Goal: Information Seeking & Learning: Learn about a topic

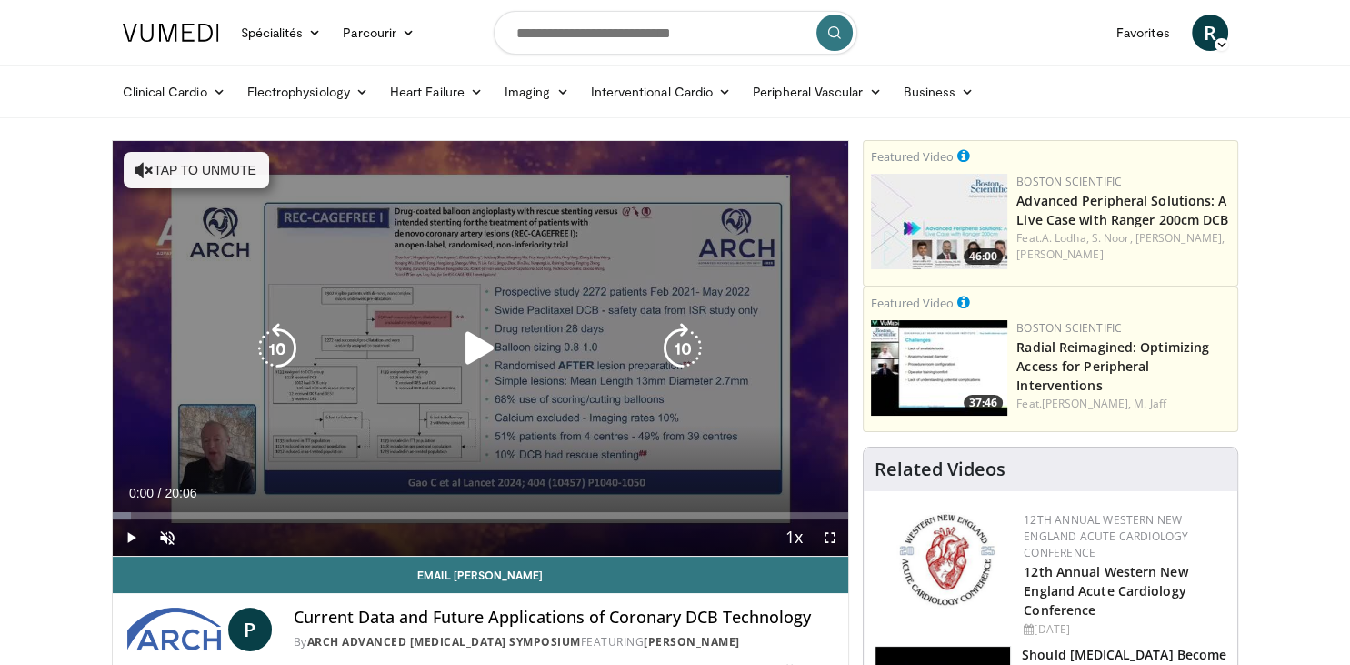
click at [469, 352] on icon "Video Player" at bounding box center [480, 348] width 51 height 51
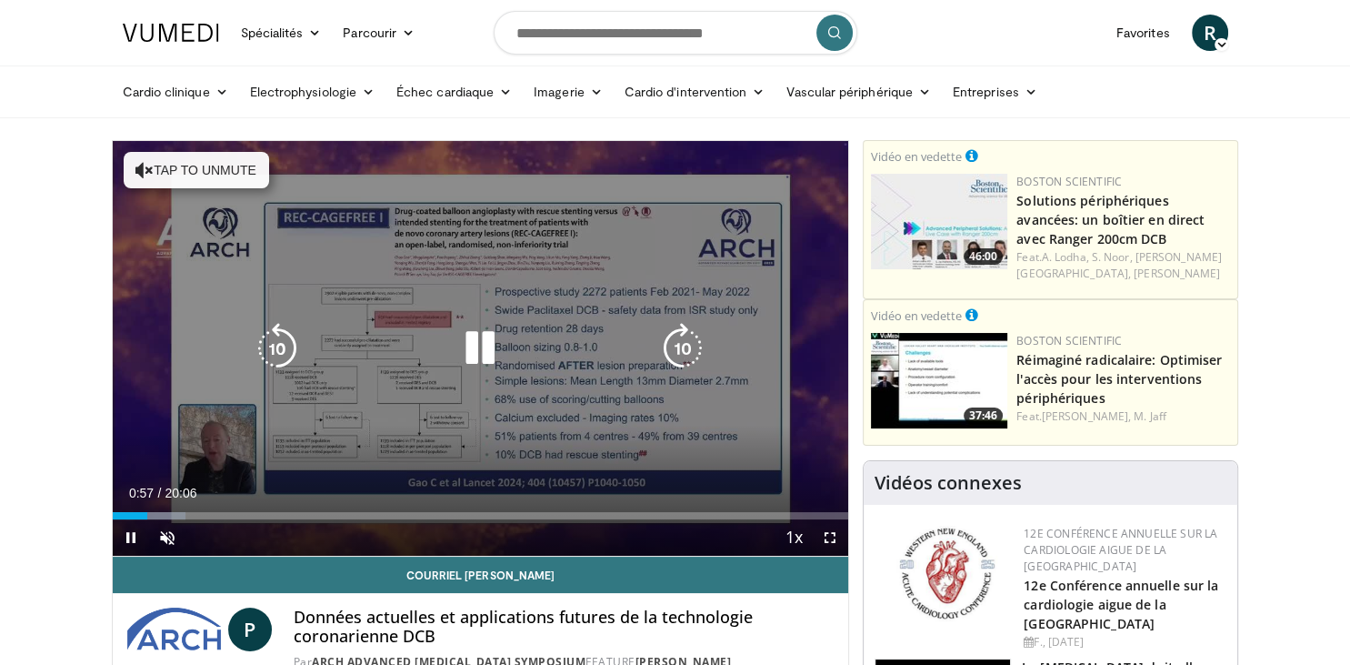
click at [151, 169] on icon "Video Player" at bounding box center [144, 170] width 18 height 18
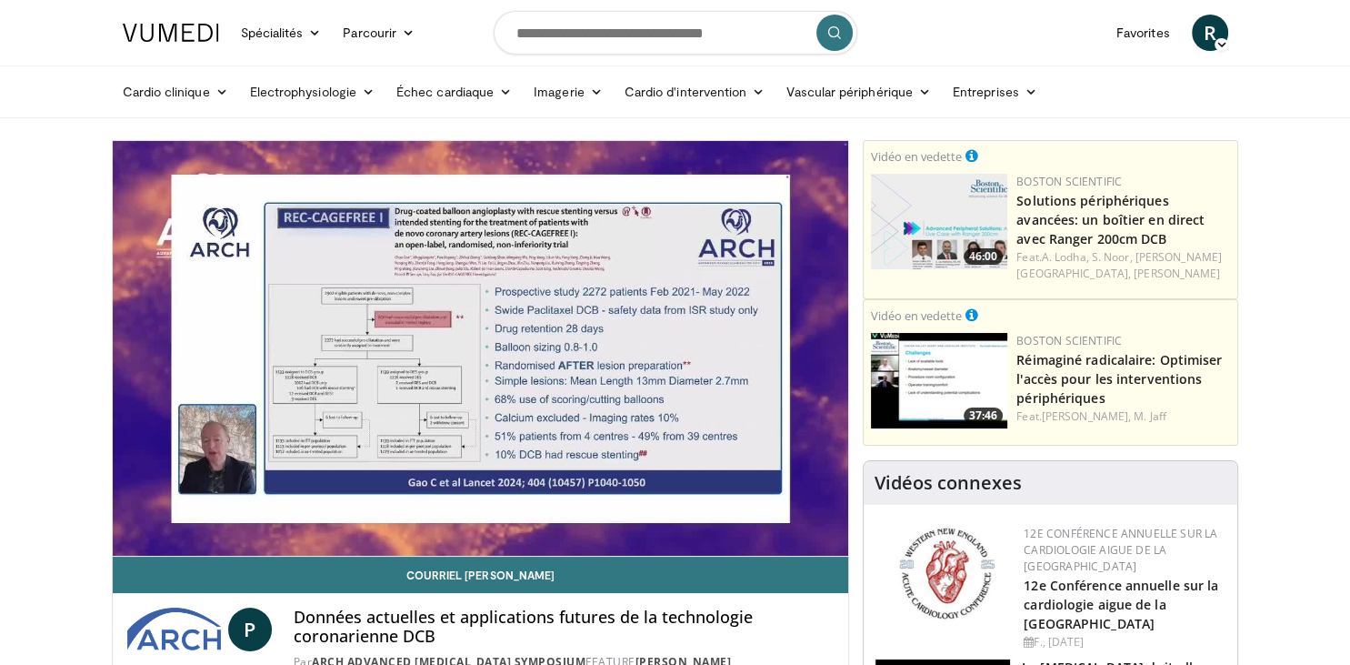
click at [165, 535] on video-js "**********" at bounding box center [481, 348] width 736 height 415
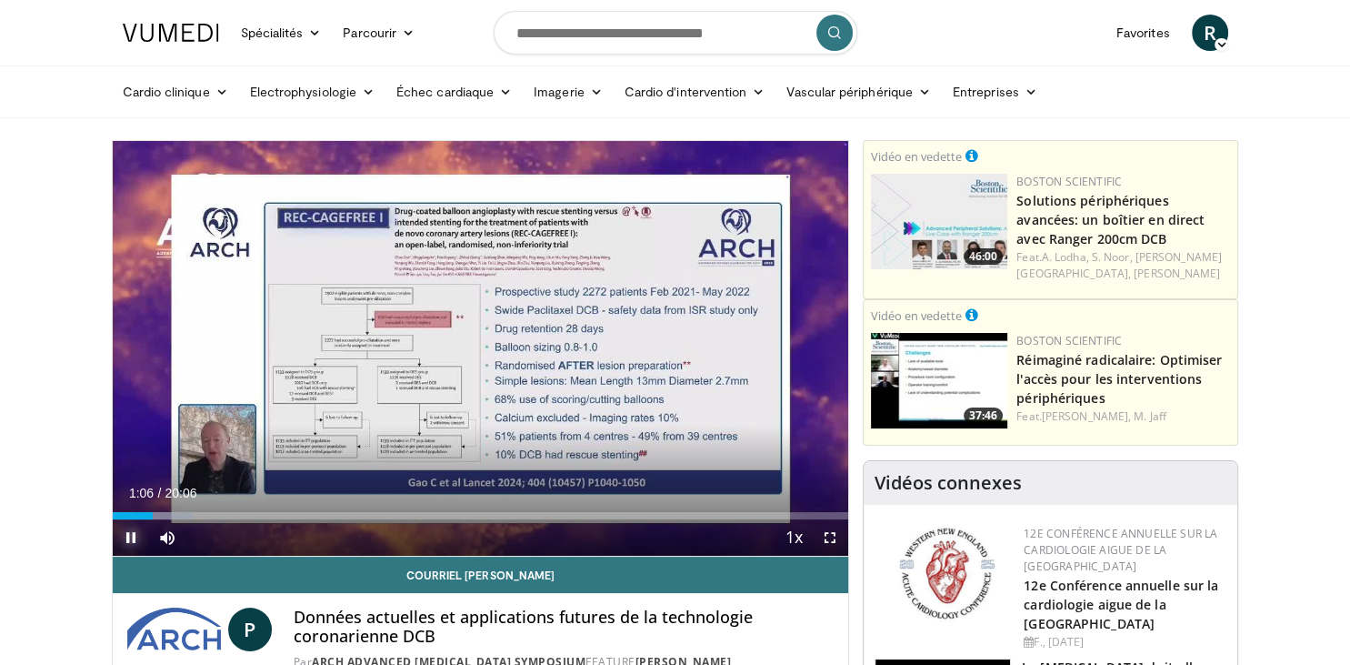
click at [126, 538] on span "Video Player" at bounding box center [131, 537] width 36 height 36
click at [471, 96] on link "Échec cardiaque" at bounding box center [453, 92] width 137 height 36
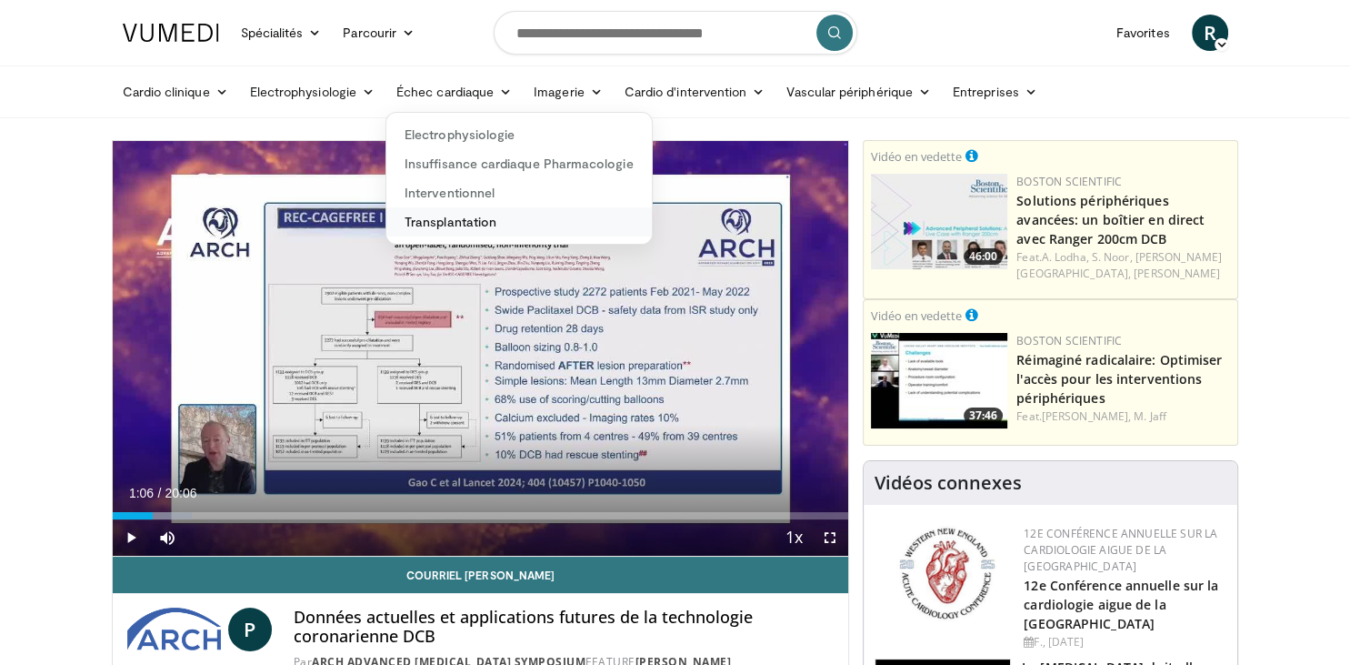
click at [465, 216] on link "Transplantation" at bounding box center [518, 221] width 265 height 29
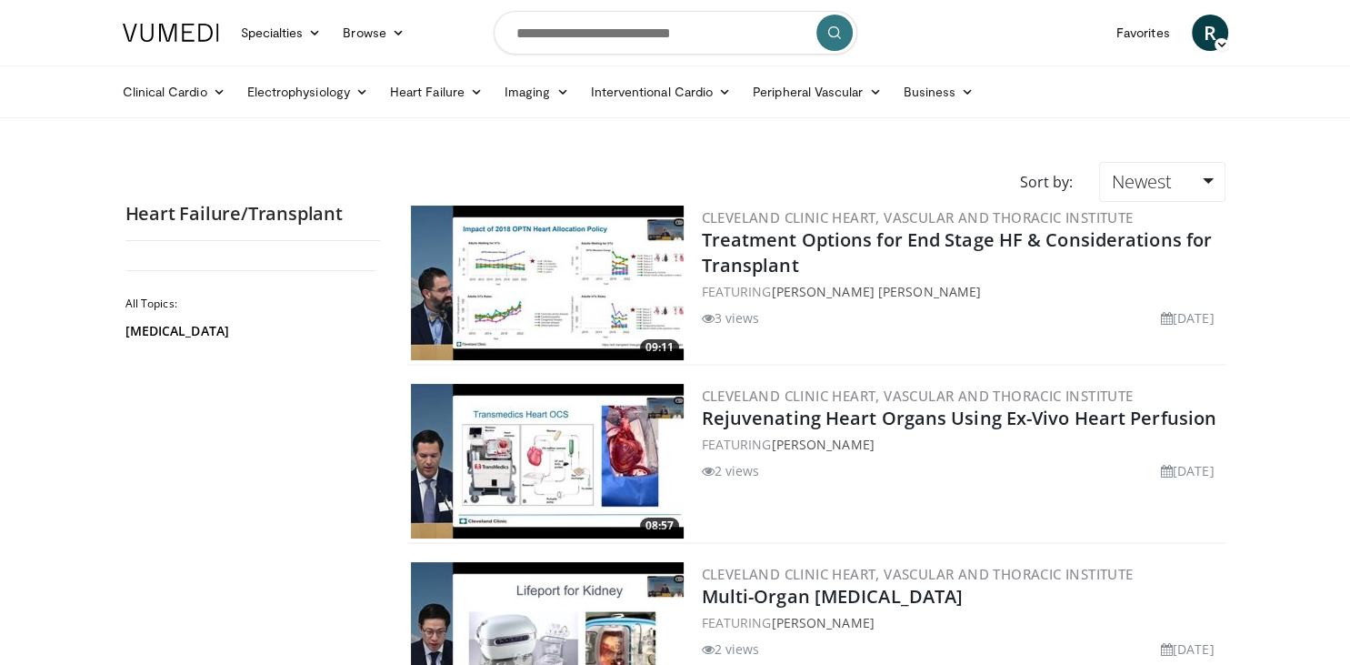
click at [513, 296] on img at bounding box center [547, 282] width 273 height 155
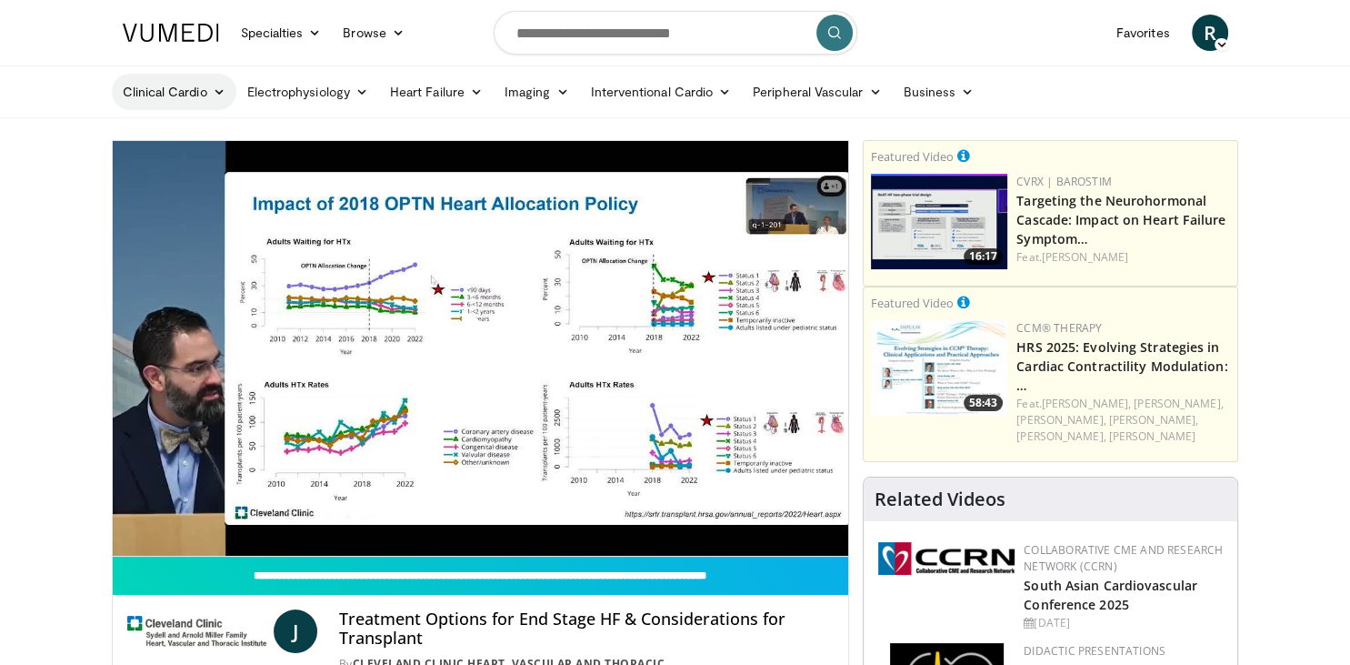
click at [185, 93] on link "Clinical Cardio" at bounding box center [174, 92] width 125 height 36
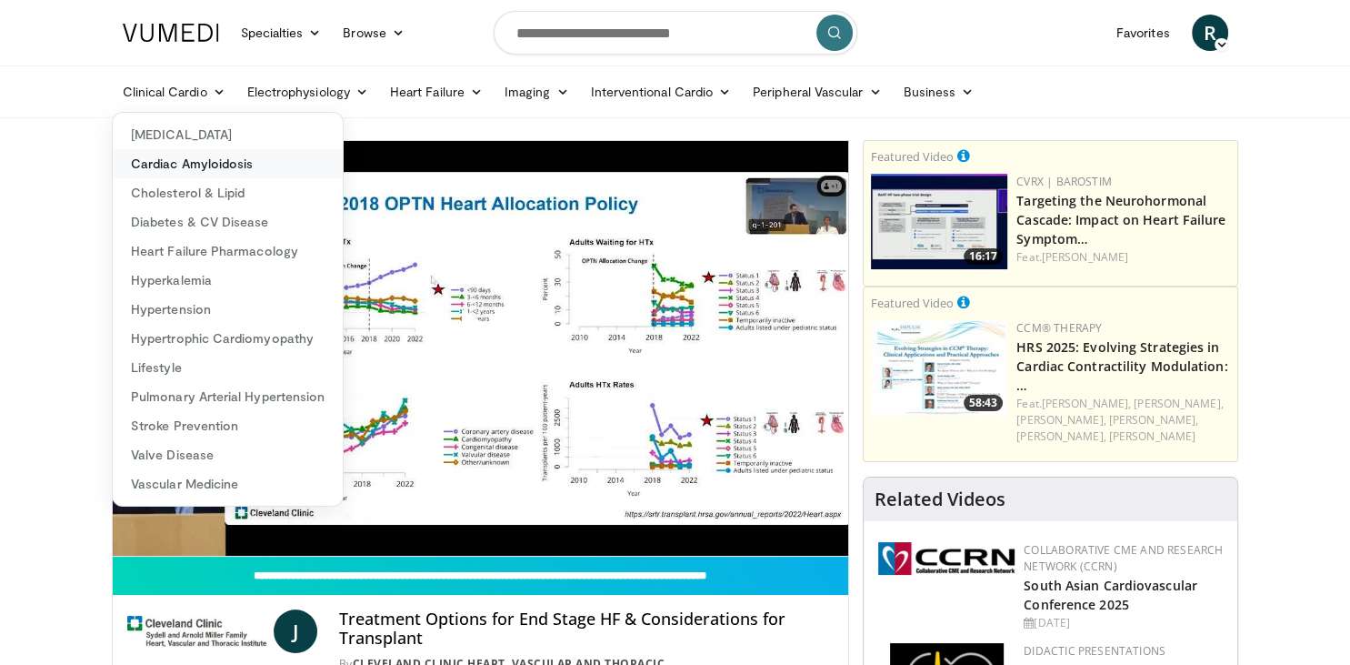
click at [206, 160] on link "Cardiac Amyloidosis" at bounding box center [228, 163] width 230 height 29
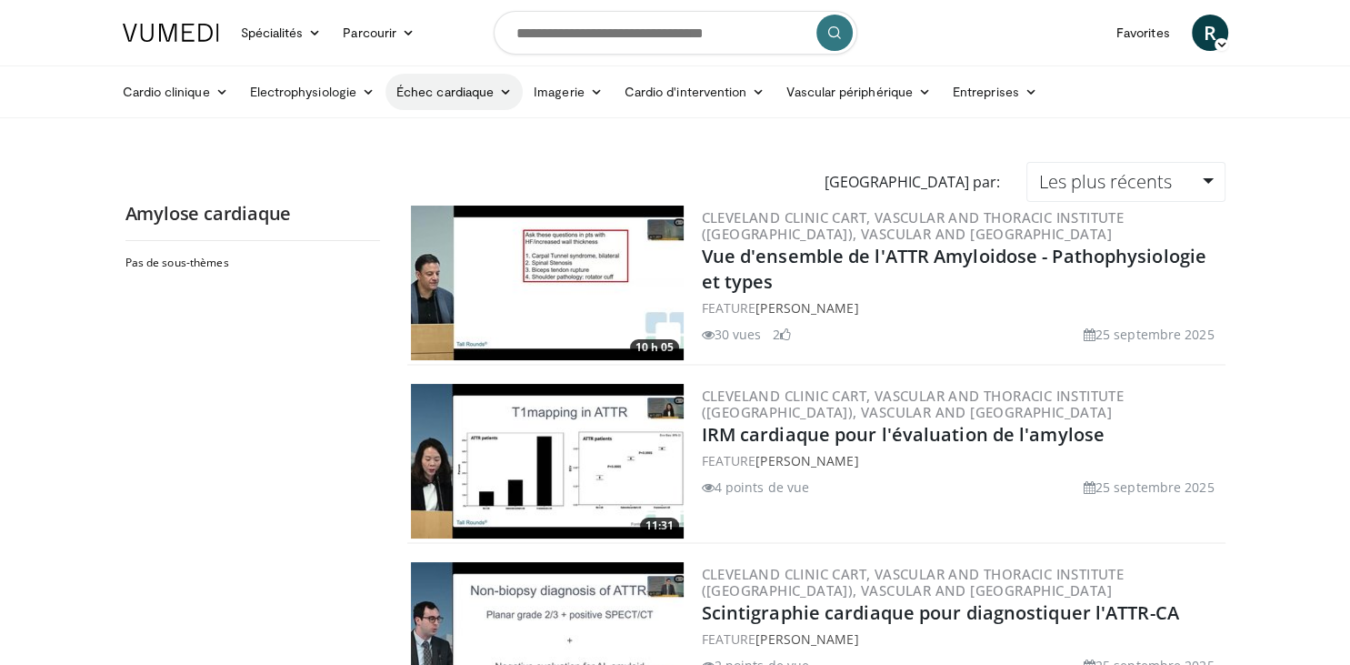
click at [452, 96] on link "Échec cardiaque" at bounding box center [453, 92] width 137 height 36
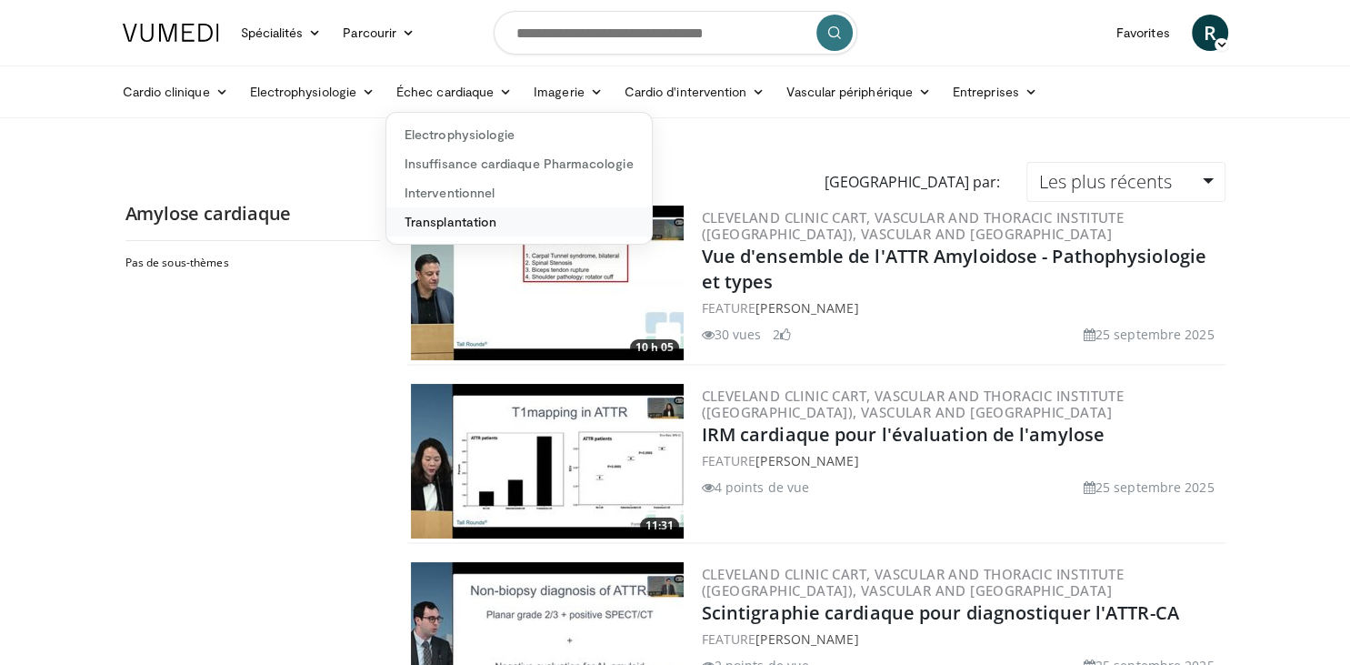
click at [474, 220] on link "Transplantation" at bounding box center [518, 221] width 265 height 29
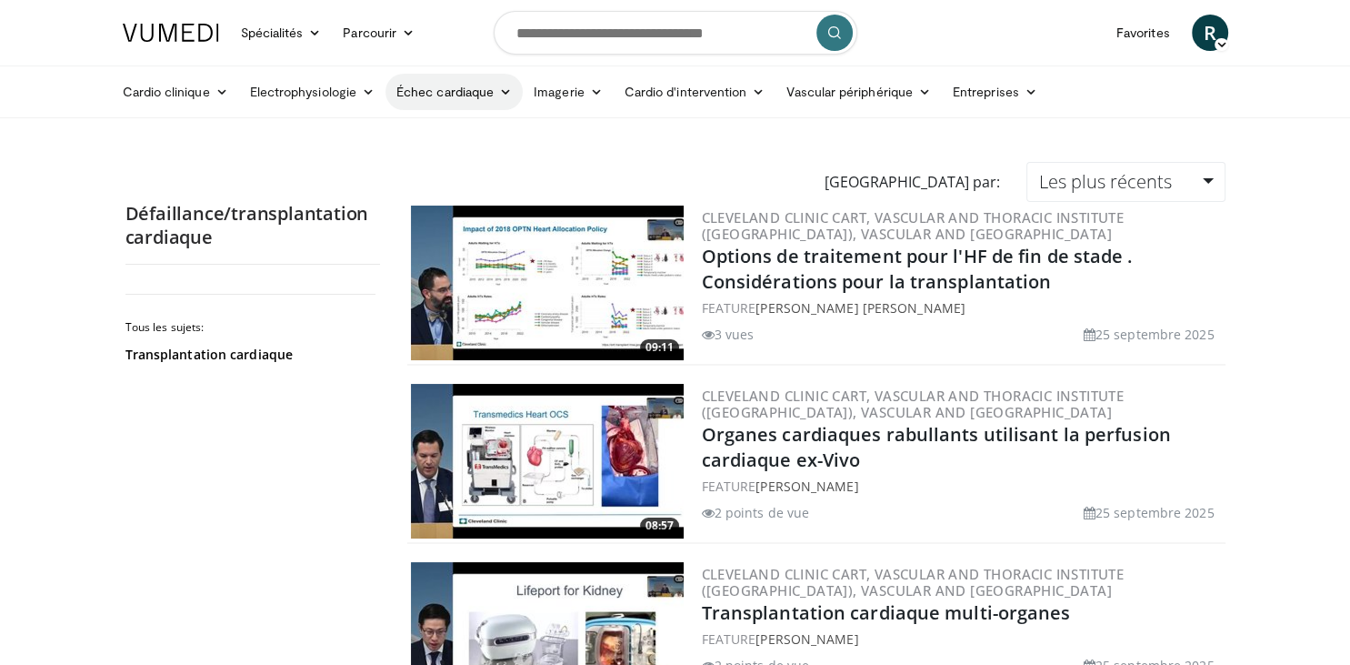
click at [449, 91] on link "Échec cardiaque" at bounding box center [453, 92] width 137 height 36
